Goal: Check status: Check status

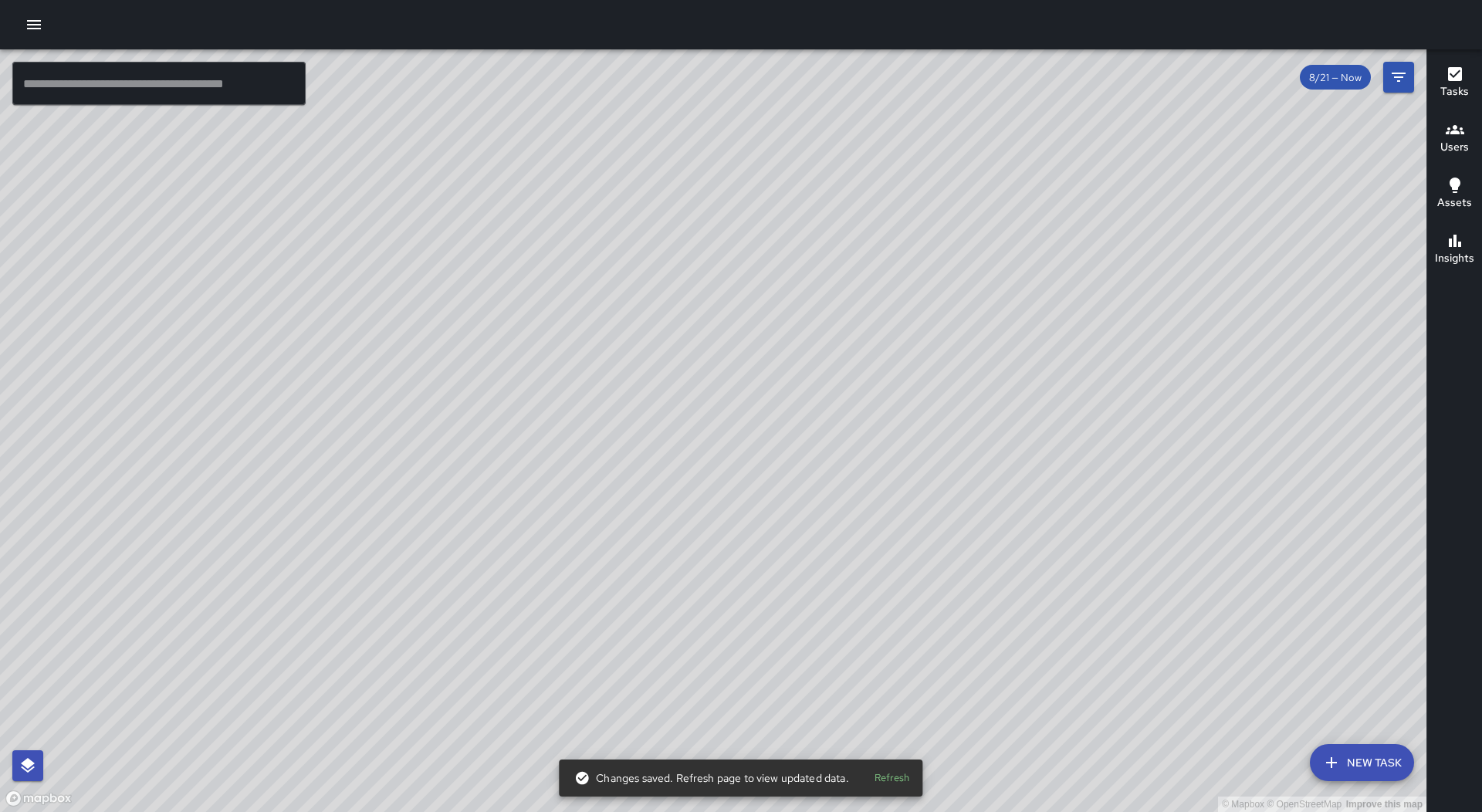
scroll to position [98022, 0]
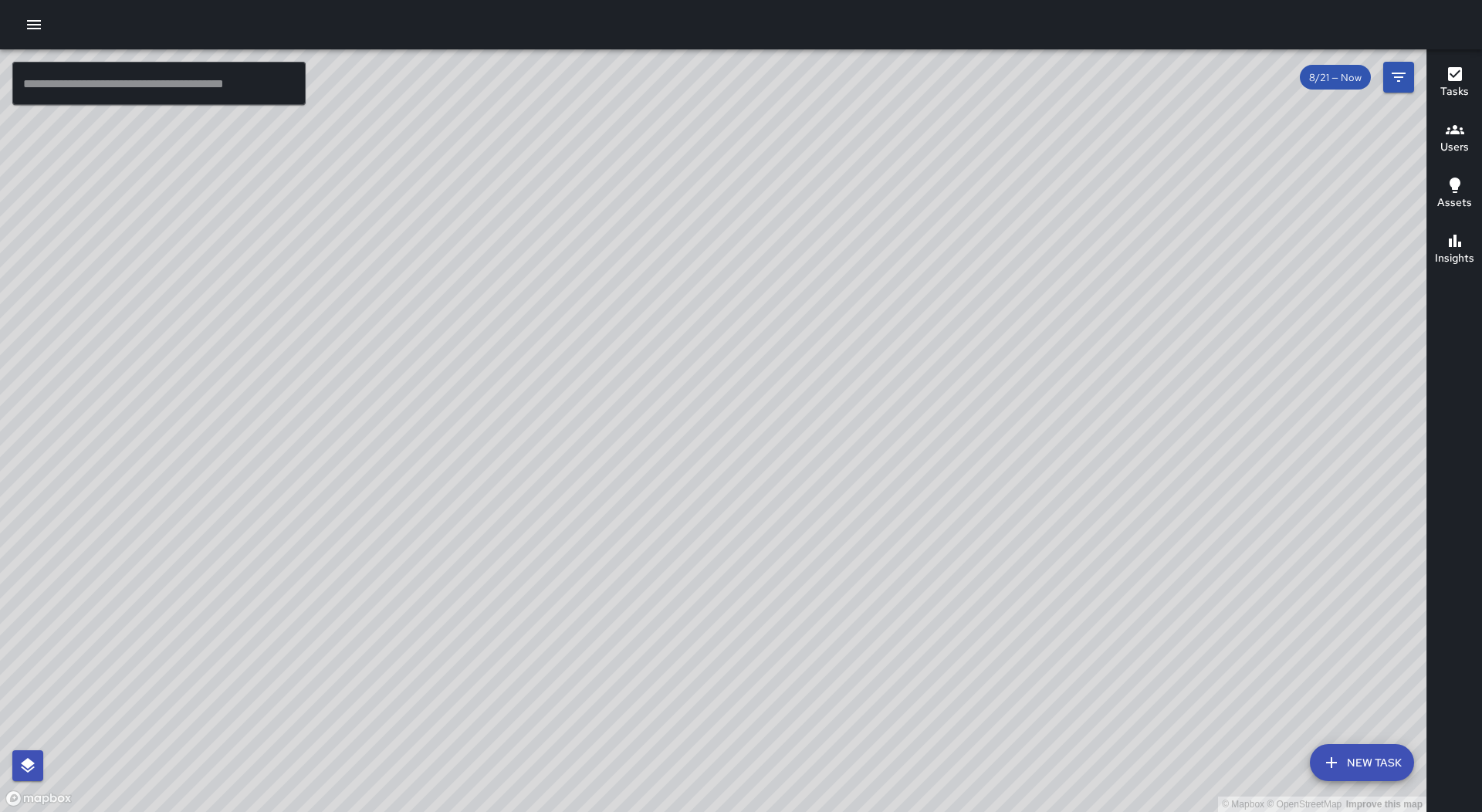
drag, startPoint x: 554, startPoint y: 575, endPoint x: 770, endPoint y: 466, distance: 241.9
click at [770, 466] on div "© Mapbox © OpenStreetMap Improve this map" at bounding box center [713, 430] width 1426 height 763
click at [33, 6] on div at bounding box center [741, 25] width 1482 height 49
click at [27, 16] on icon "button" at bounding box center [34, 25] width 19 height 19
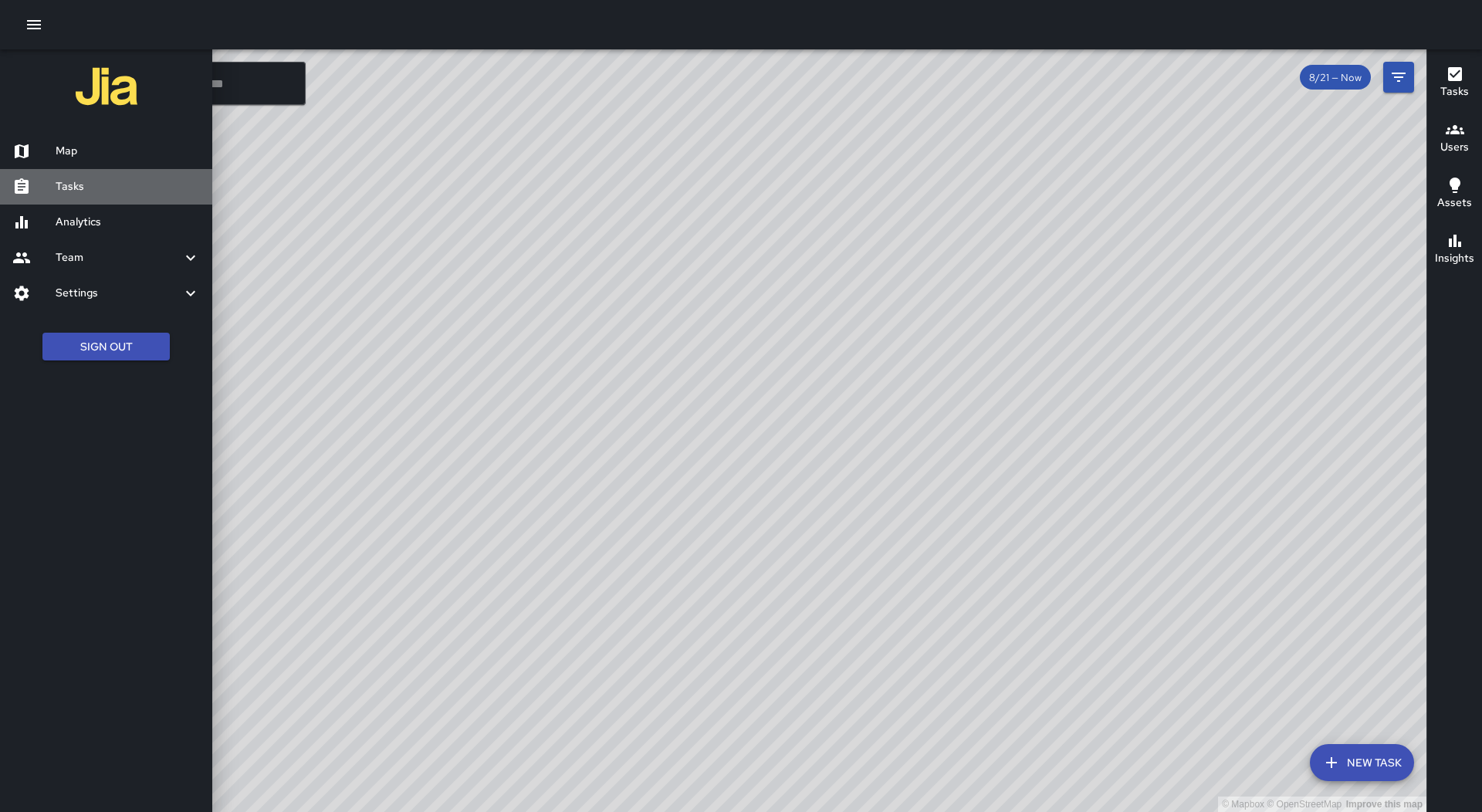
click at [118, 181] on h6 "Tasks" at bounding box center [128, 186] width 145 height 17
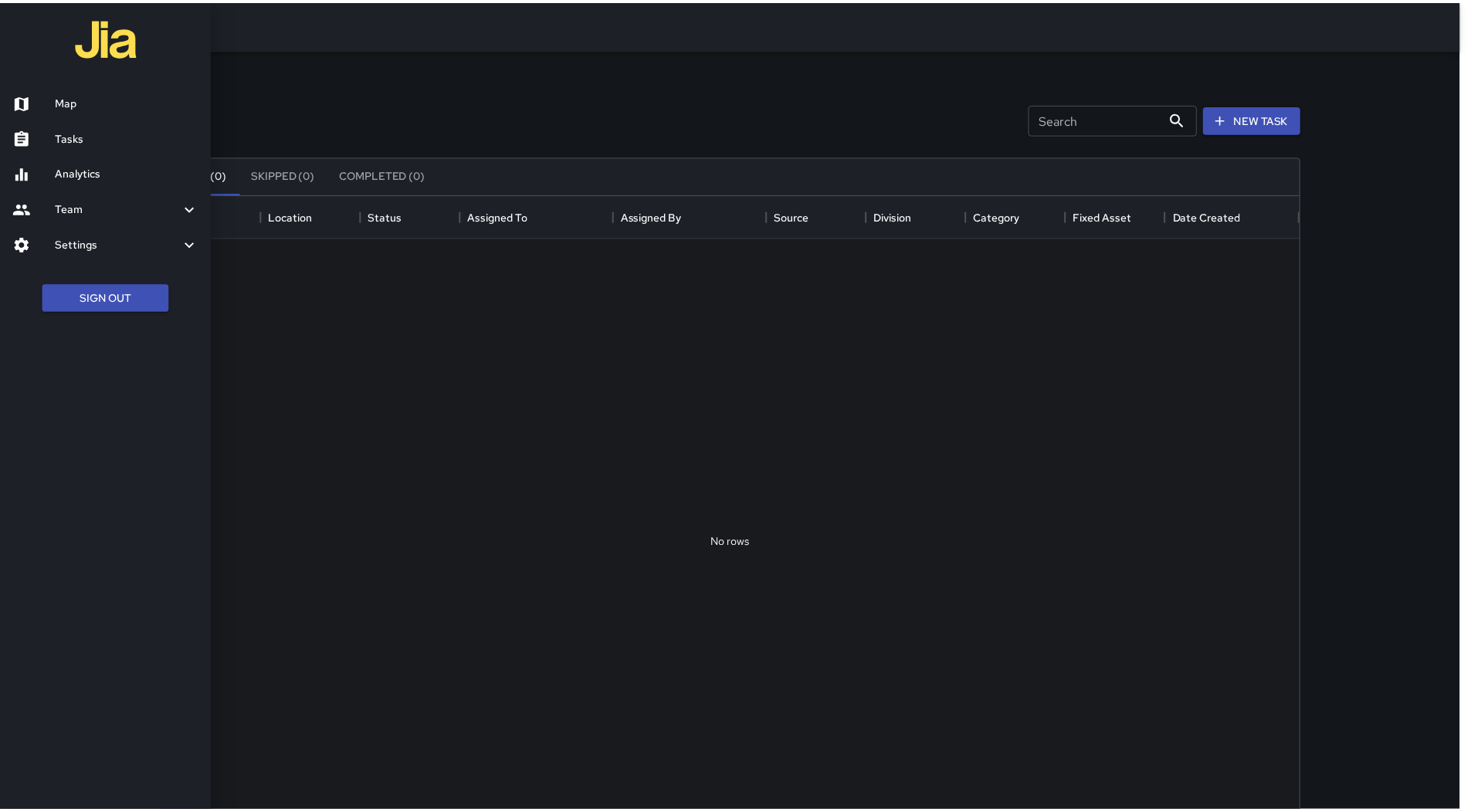
scroll to position [642, 1136]
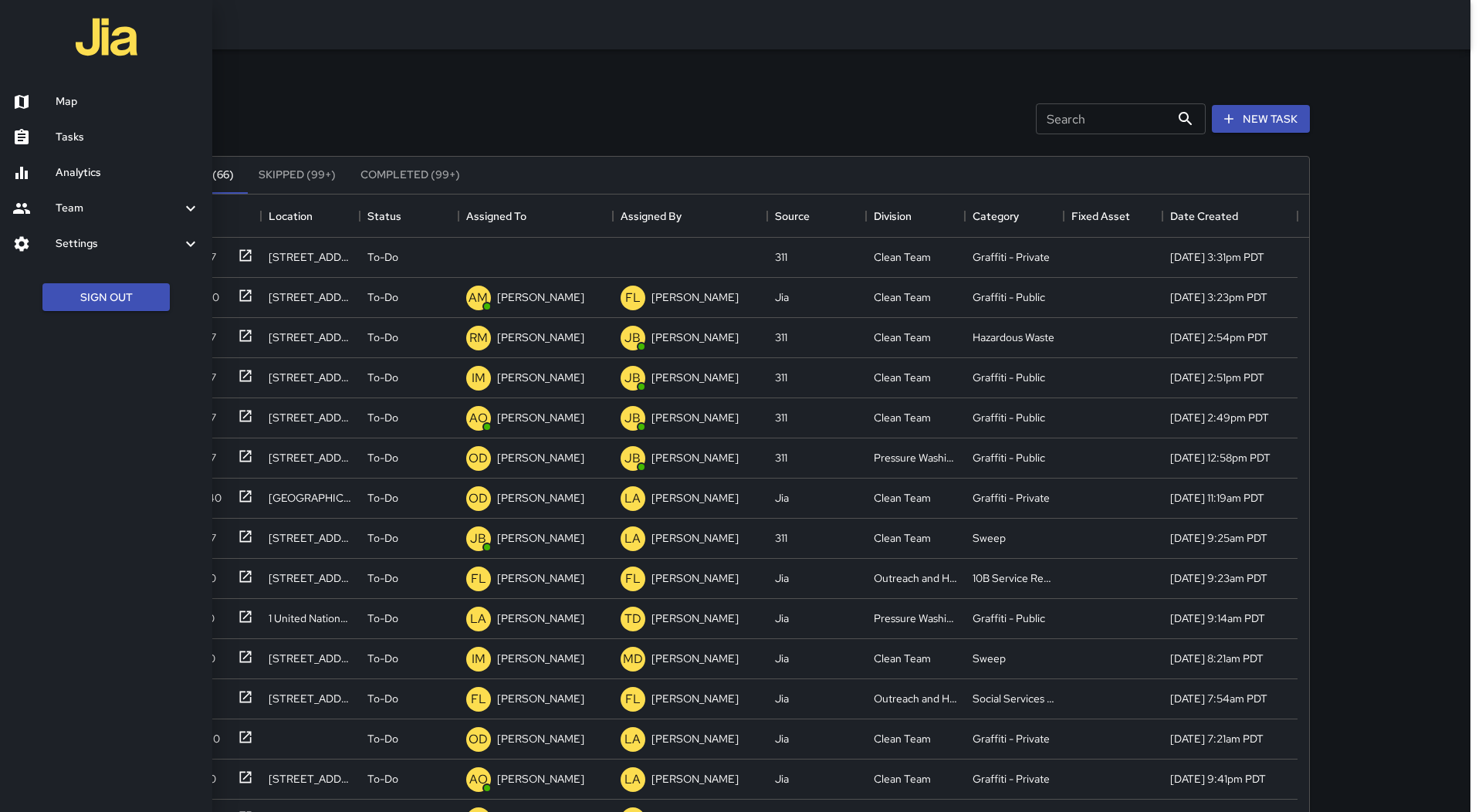
click at [555, 219] on div at bounding box center [741, 406] width 1482 height 812
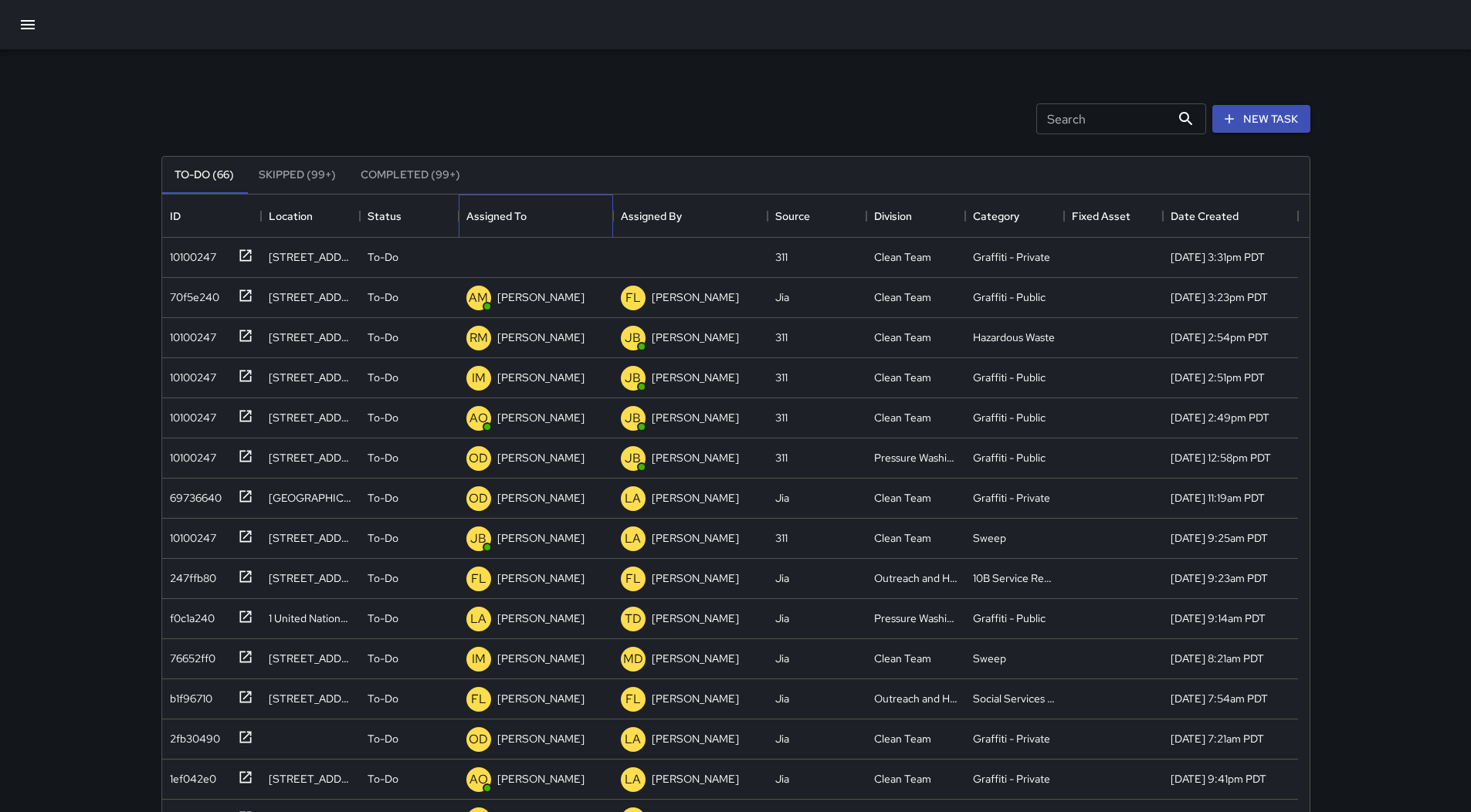
click at [556, 219] on div "Assigned To" at bounding box center [536, 216] width 139 height 43
click at [223, 251] on div "10100247" at bounding box center [209, 254] width 90 height 26
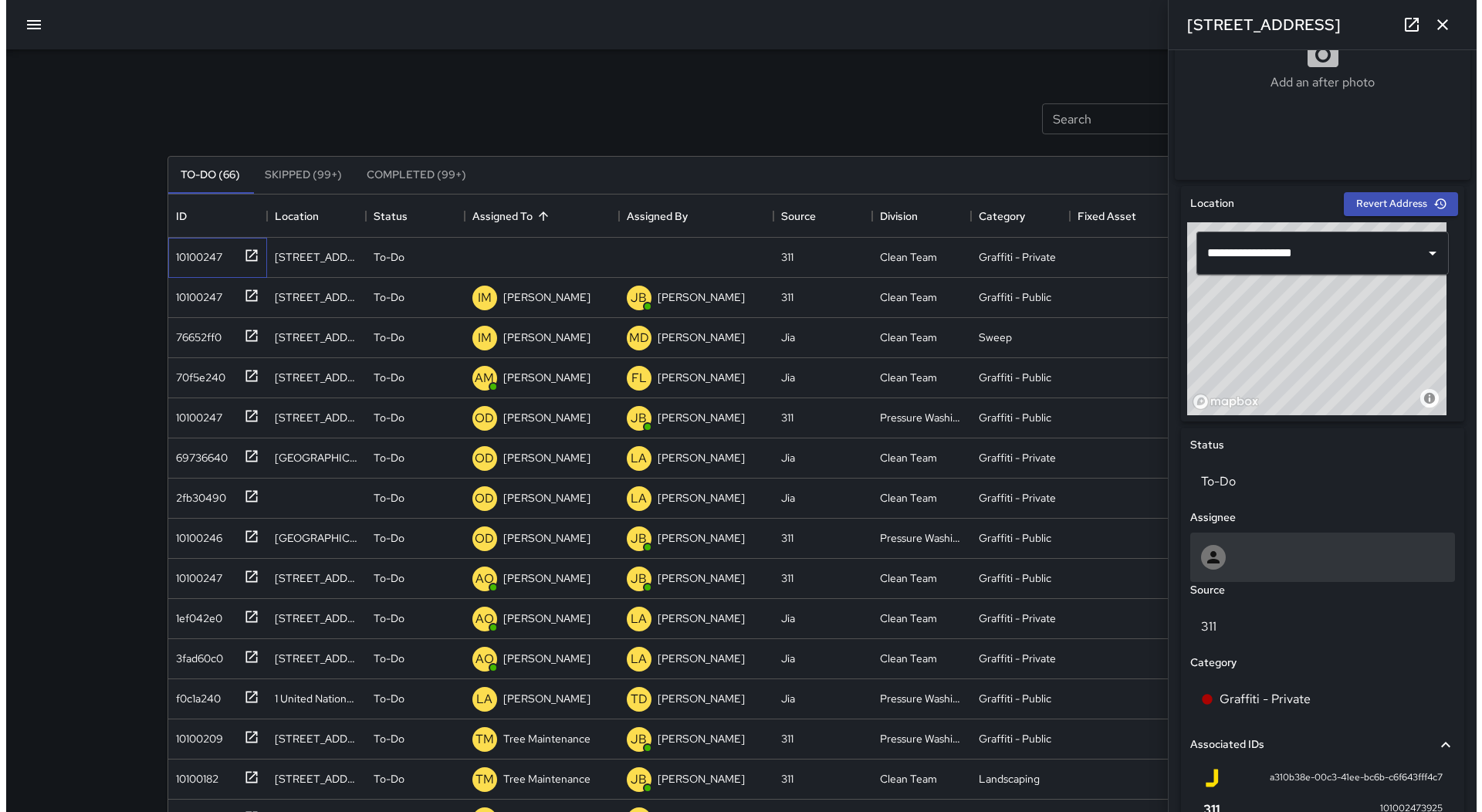
scroll to position [557, 0]
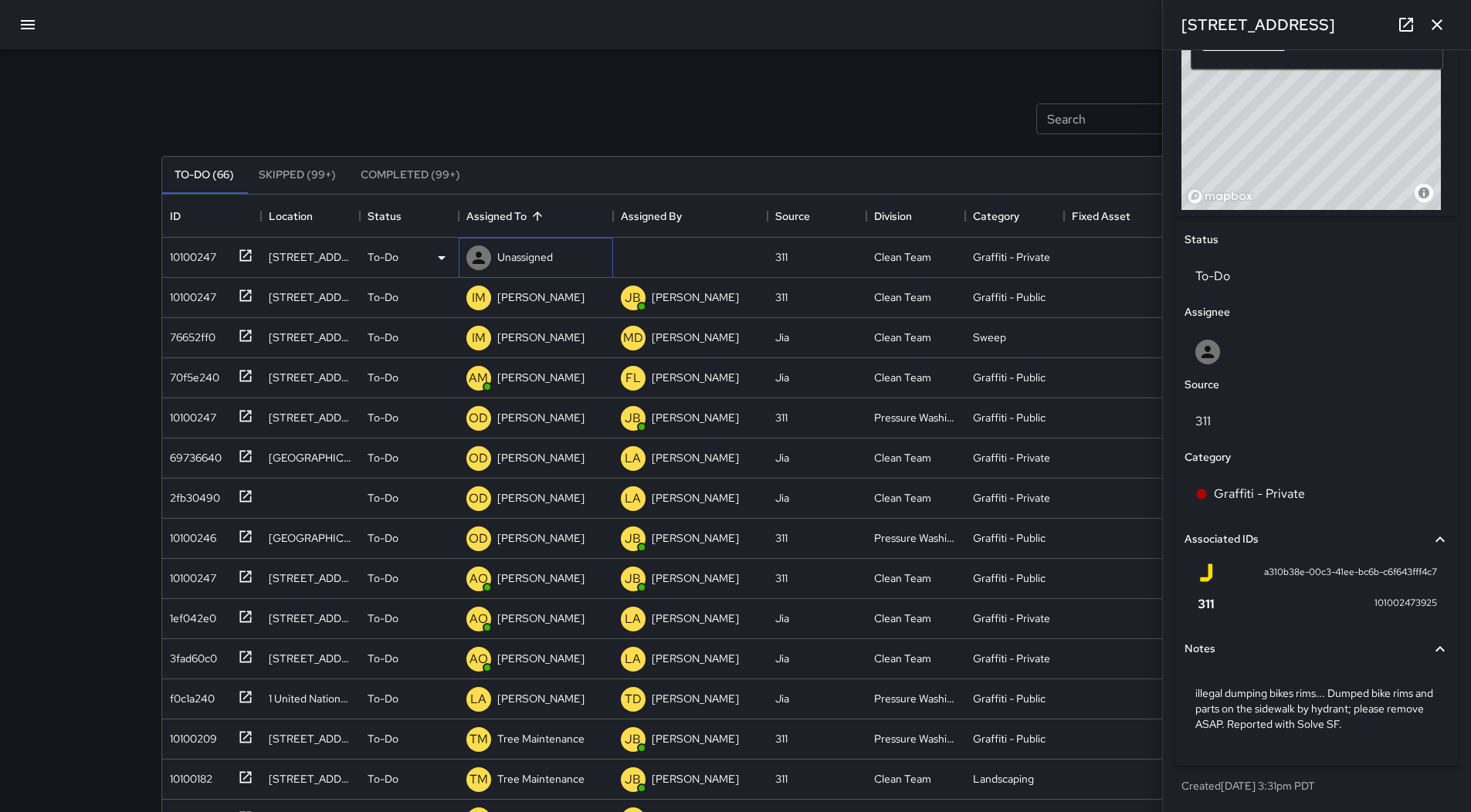
click at [463, 263] on div at bounding box center [478, 257] width 31 height 31
click at [435, 257] on icon at bounding box center [441, 257] width 19 height 19
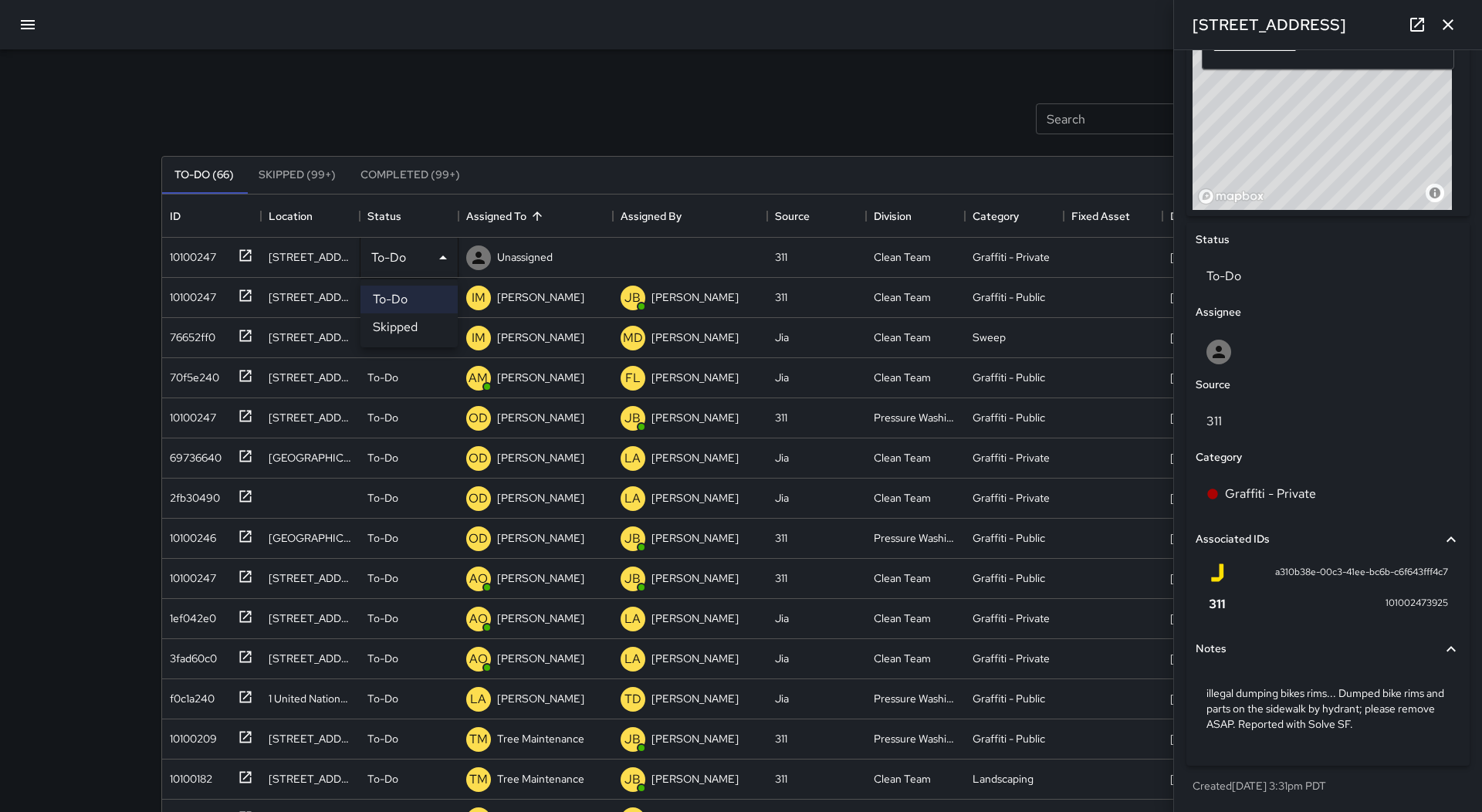
click at [419, 326] on li "Skipped" at bounding box center [409, 327] width 97 height 28
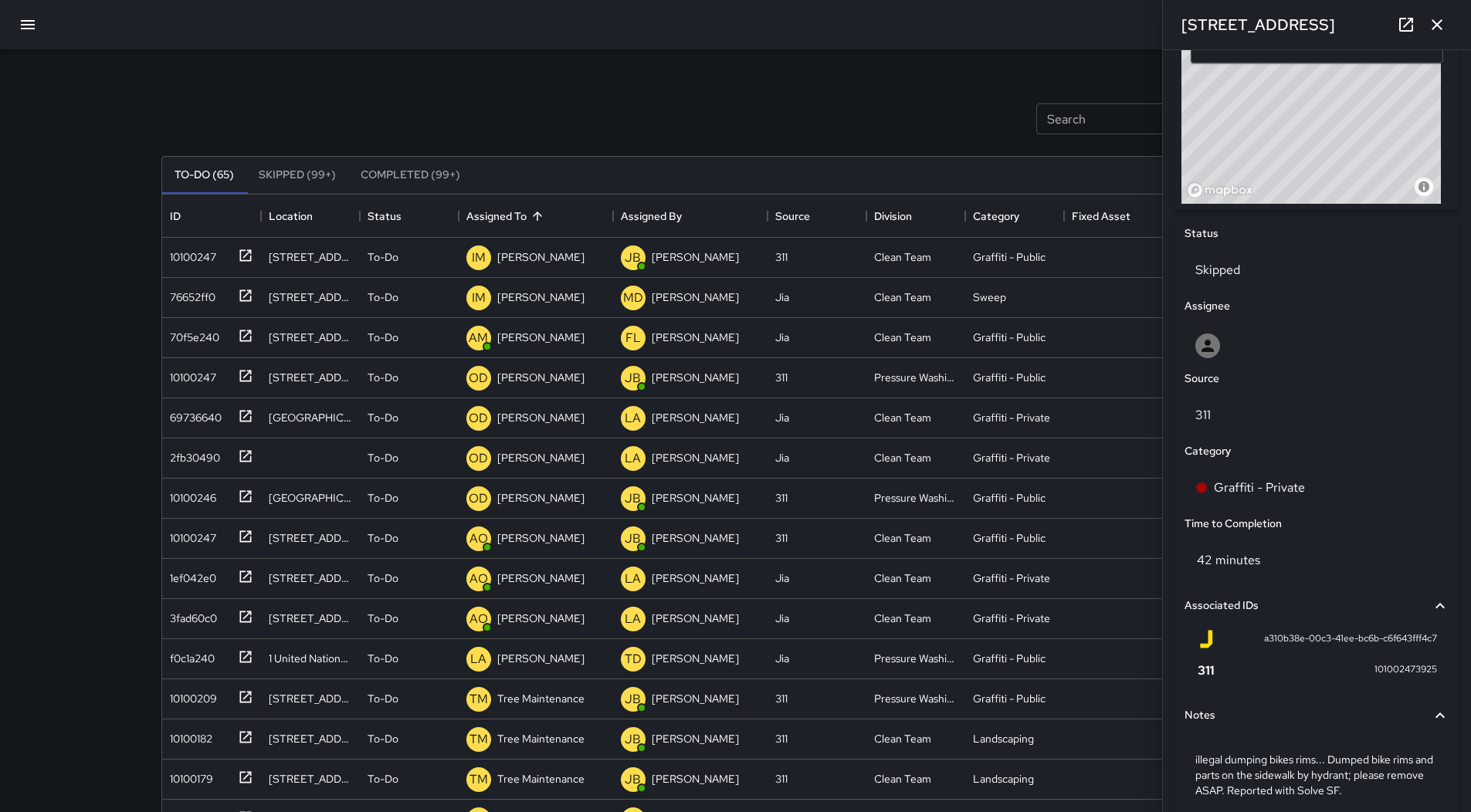
click at [18, 27] on button "button" at bounding box center [28, 25] width 37 height 37
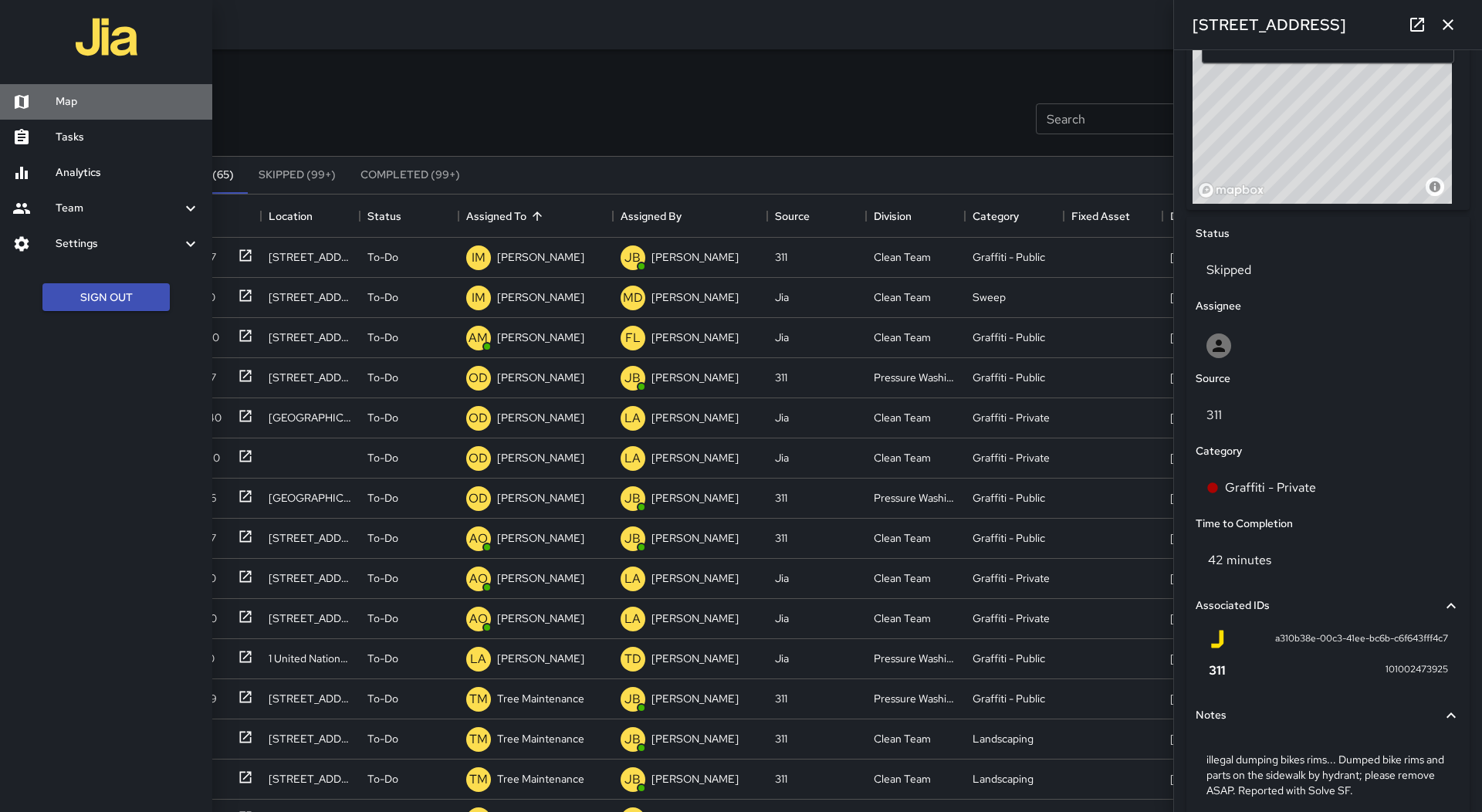
click at [65, 93] on link "Map" at bounding box center [106, 101] width 212 height 35
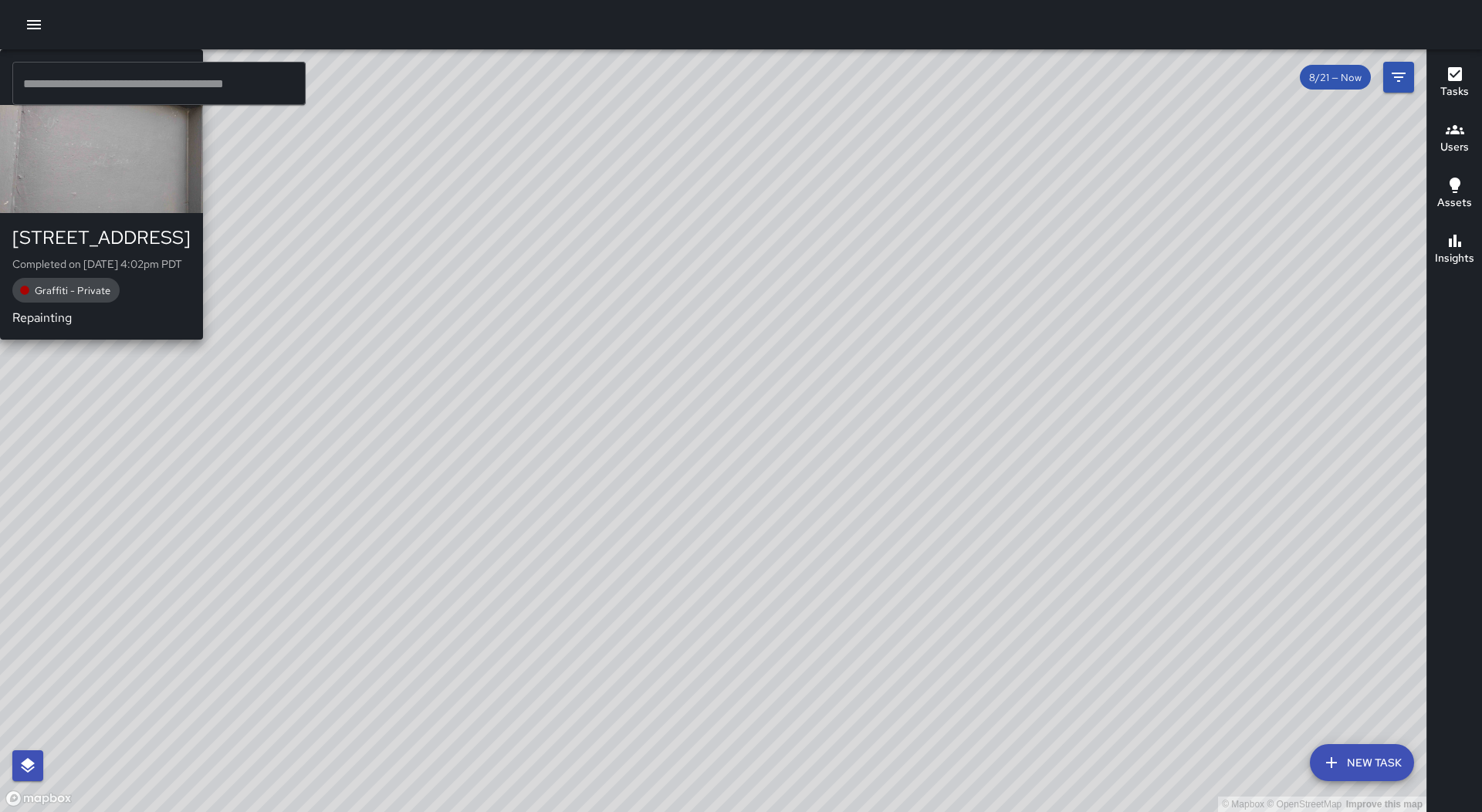
click at [203, 339] on div "AO [PERSON_NAME] [STREET_ADDRESS] Completed on [DATE] 4:02pm PDT Graffiti - Pri…" at bounding box center [101, 194] width 203 height 290
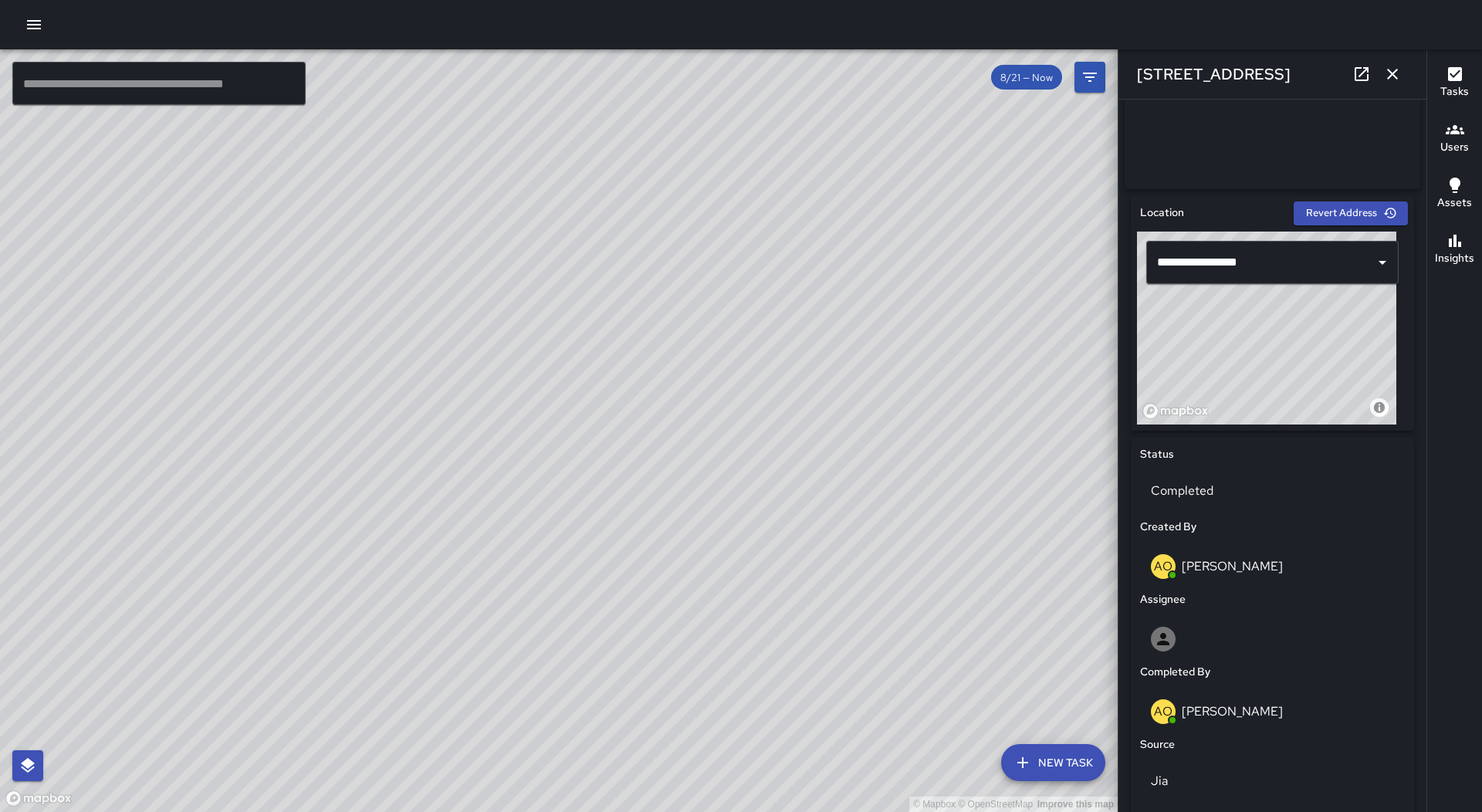
scroll to position [785, 0]
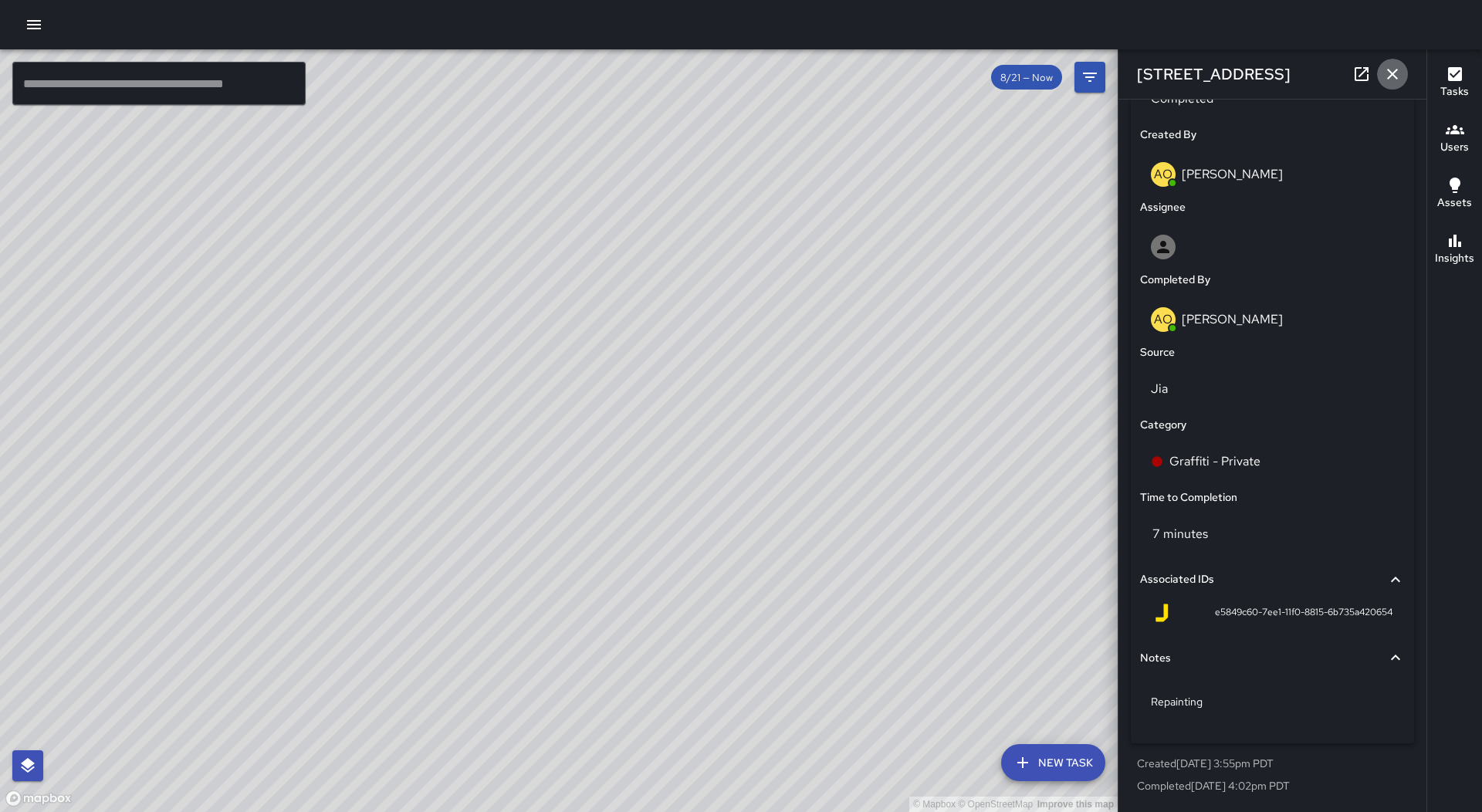
click at [1393, 69] on icon "button" at bounding box center [1392, 74] width 19 height 19
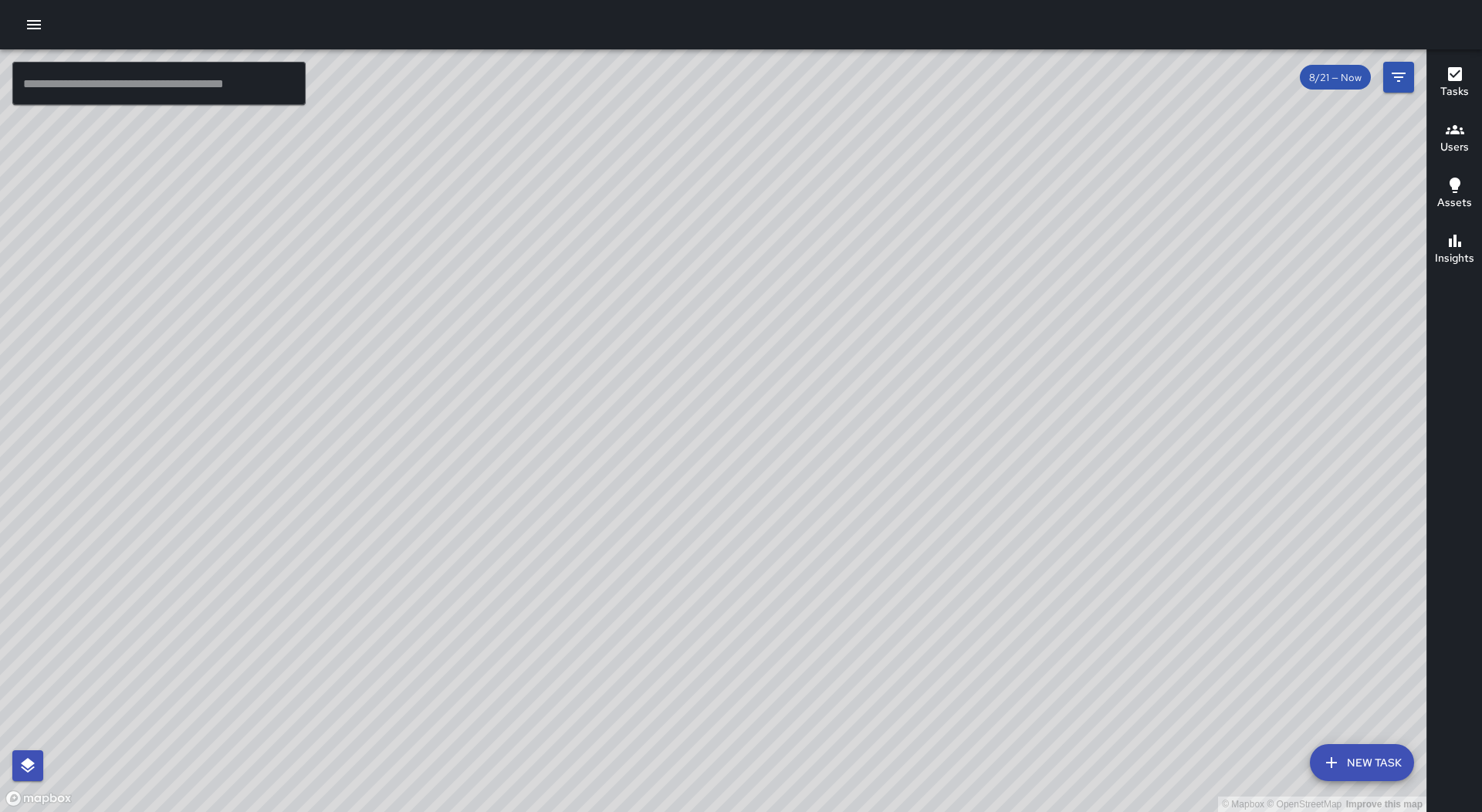
drag, startPoint x: 1276, startPoint y: 380, endPoint x: 407, endPoint y: 357, distance: 869.3
click at [376, 444] on div "© Mapbox © OpenStreetMap Improve this map" at bounding box center [713, 430] width 1426 height 763
